Goal: Transaction & Acquisition: Purchase product/service

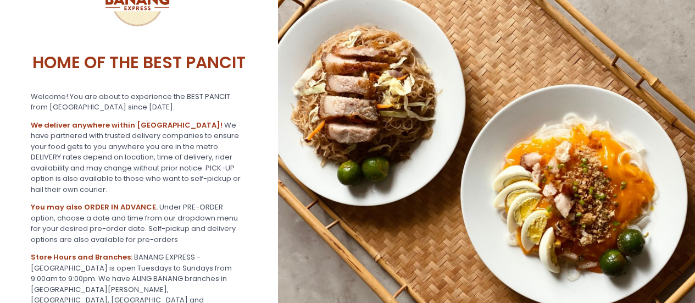
scroll to position [320, 0]
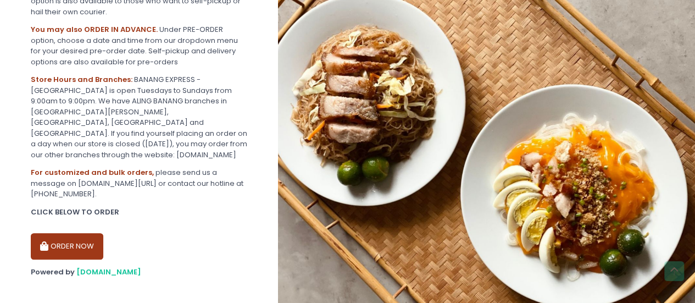
click at [71, 237] on button "ORDER NOW" at bounding box center [67, 246] width 72 height 26
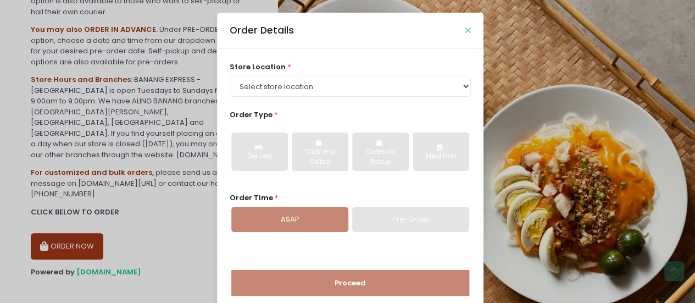
click at [465, 28] on icon "Close" at bounding box center [467, 30] width 5 height 8
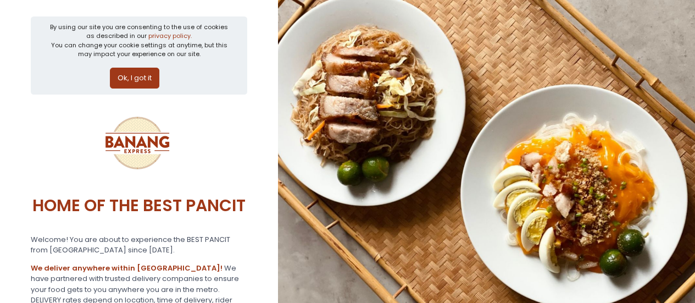
click at [135, 62] on div "Ok, I got it" at bounding box center [139, 74] width 180 height 30
click at [140, 81] on button "Ok, I got it" at bounding box center [134, 78] width 49 height 21
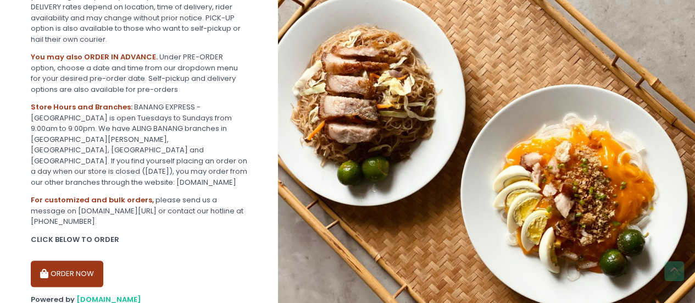
scroll to position [236, 0]
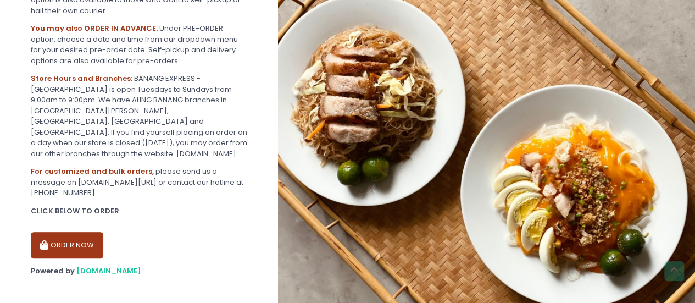
click at [92, 232] on button "ORDER NOW" at bounding box center [67, 245] width 72 height 26
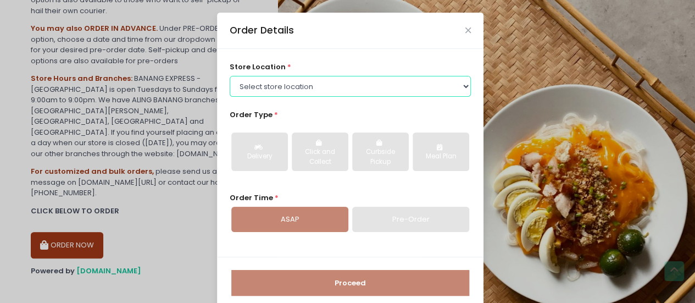
click at [331, 82] on select "Select store location BANANG EXPRESS - Paco, Manila BANANG EXPRESS - Holy Spiri…" at bounding box center [351, 86] width 242 height 21
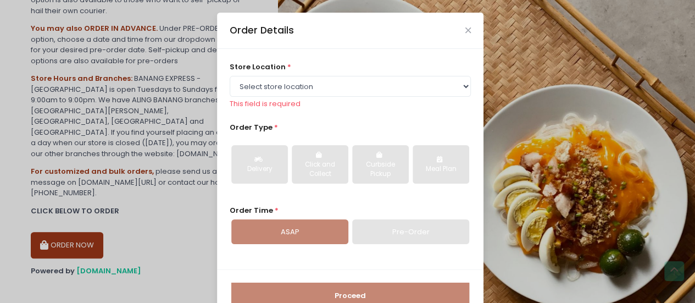
click at [331, 63] on div "store location * Select store location BANANG EXPRESS - Paco, Manila BANANG EXP…" at bounding box center [351, 86] width 242 height 48
click at [437, 74] on div "store location * Select store location BANANG EXPRESS - Paco, Manila BANANG EXP…" at bounding box center [351, 86] width 242 height 48
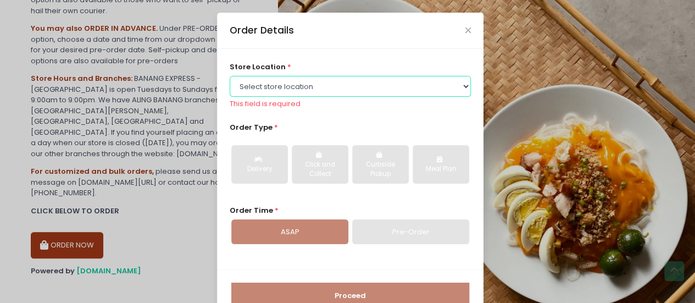
click at [436, 83] on select "Select store location BANANG EXPRESS - Paco, Manila BANANG EXPRESS - Holy Spiri…" at bounding box center [351, 86] width 242 height 21
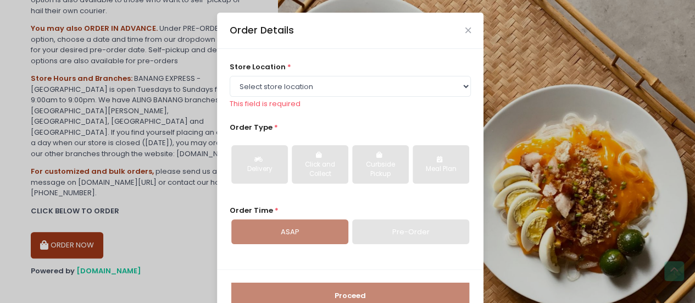
click at [179, 131] on div "Order Details store location * Select store location BANANG EXPRESS - Paco, Man…" at bounding box center [347, 151] width 695 height 303
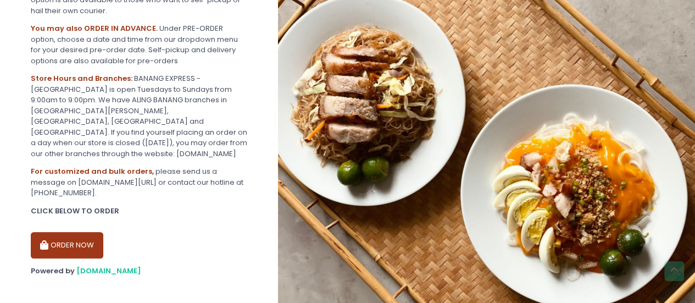
click at [179, 131] on div "Store Hours and Branches: BANANG EXPRESS - Manila is open Tuesdays to Sundays f…" at bounding box center [139, 116] width 216 height 86
